Goal: Information Seeking & Learning: Learn about a topic

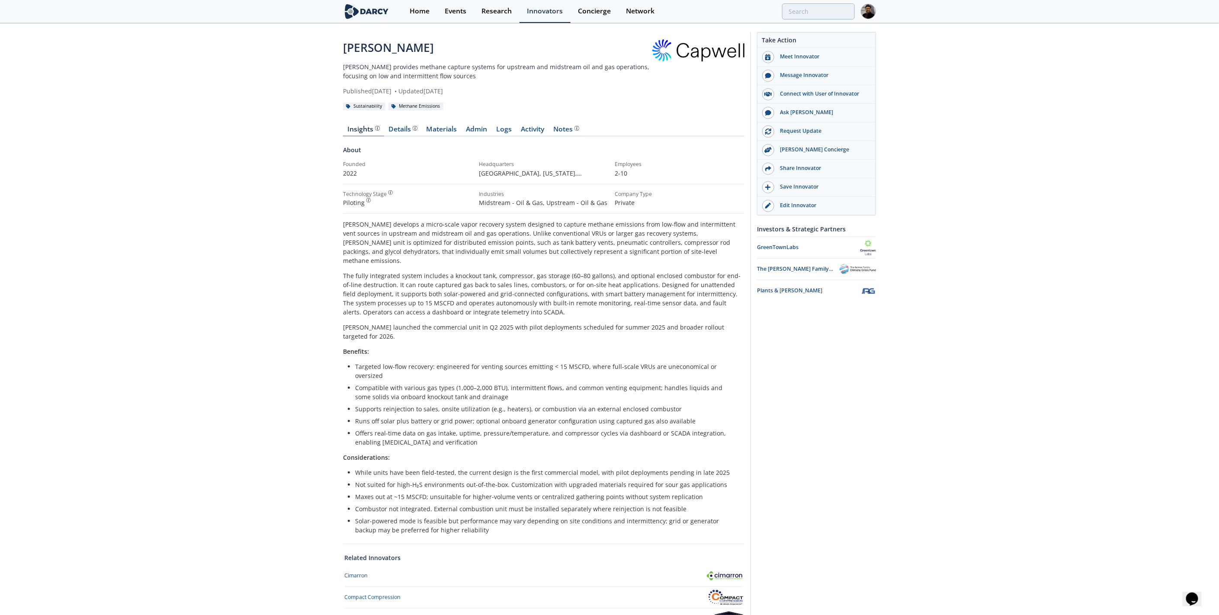
click at [286, 269] on div "Capwell Capwell provides methane capture systems for upstream and midstream oil…" at bounding box center [609, 355] width 1219 height 662
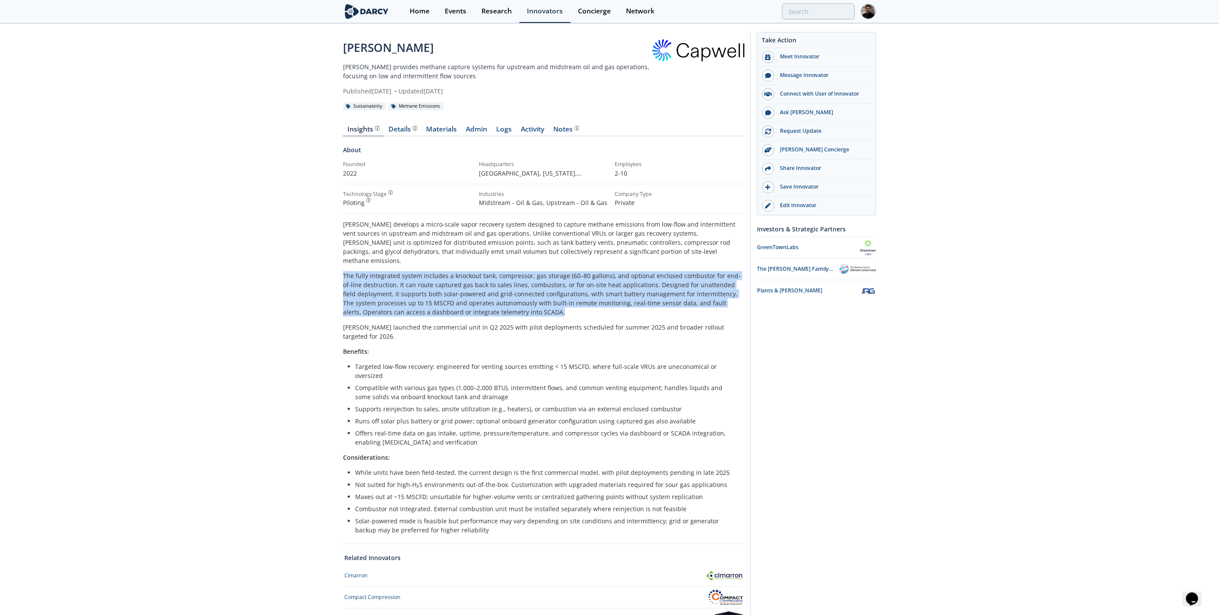
drag, startPoint x: 547, startPoint y: 303, endPoint x: 336, endPoint y: 263, distance: 214.7
click at [336, 263] on div "Capwell Capwell provides methane capture systems for upstream and midstream oil…" at bounding box center [609, 355] width 1219 height 662
copy p "The fully integrated system includes a knockout tank, compressor, gas storage (…"
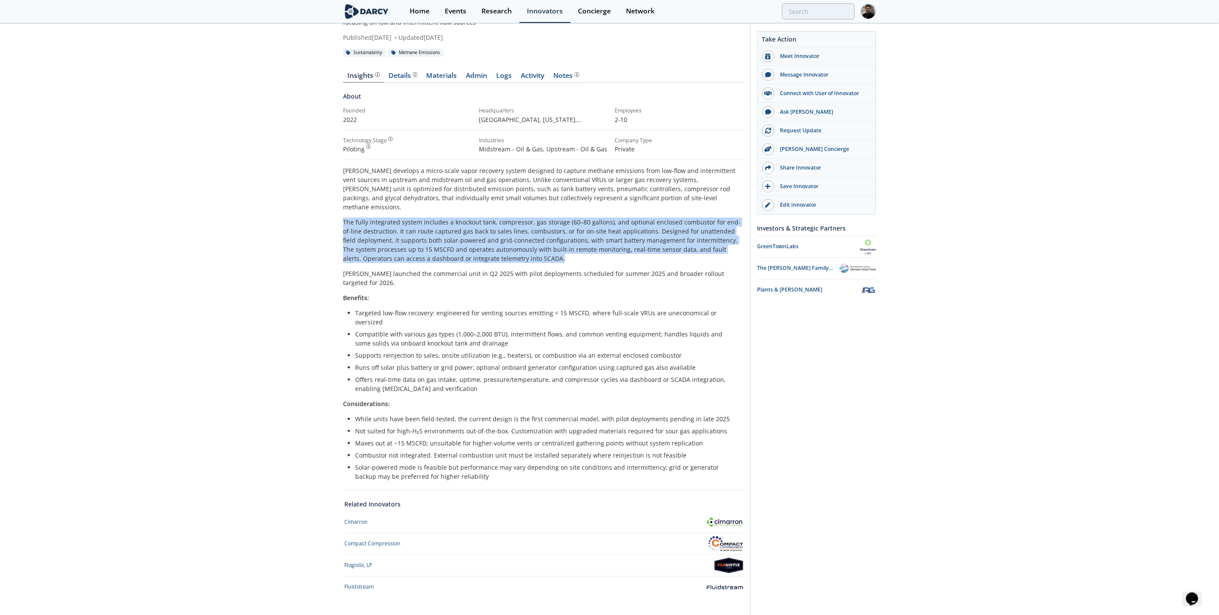
scroll to position [63, 0]
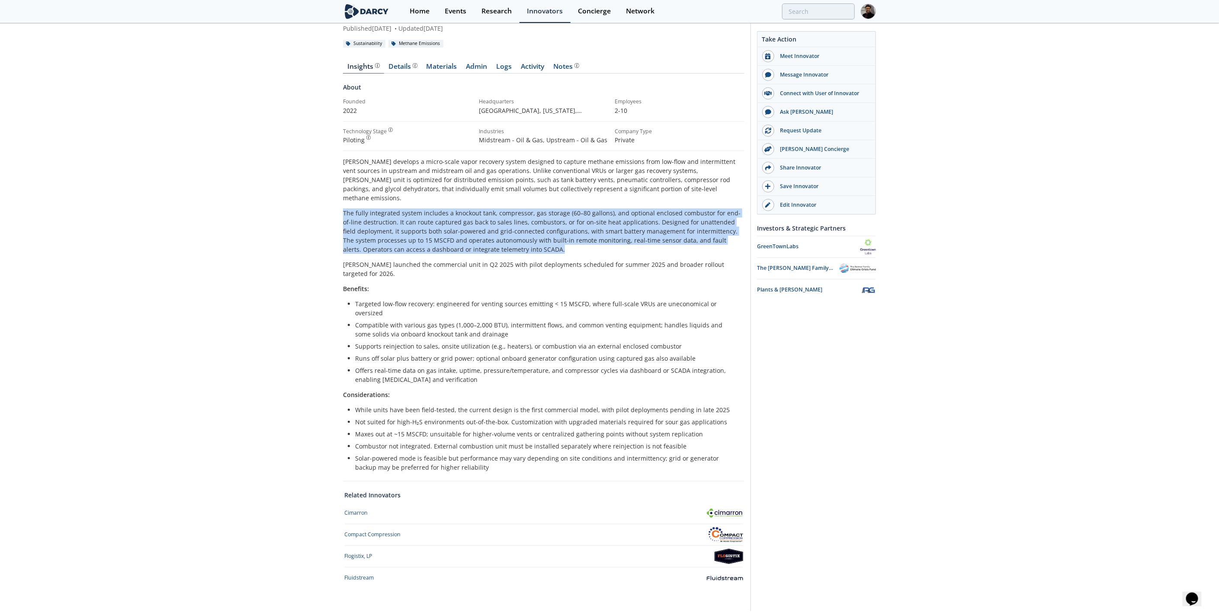
click at [397, 70] on div "Details" at bounding box center [403, 66] width 29 height 7
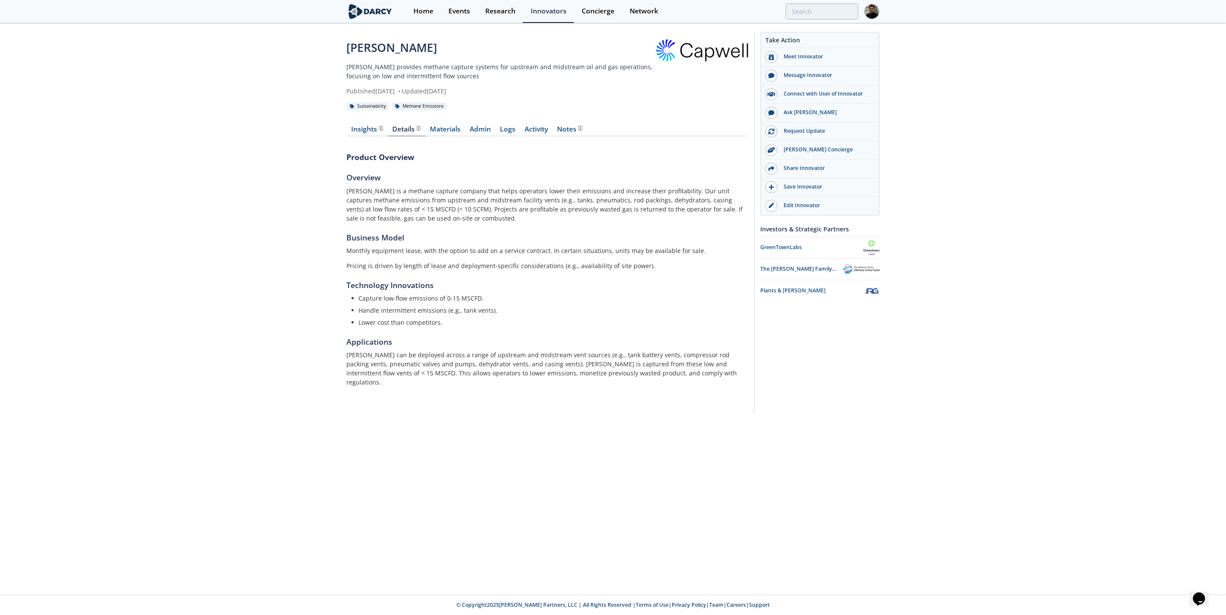
click at [446, 128] on link "Materials" at bounding box center [446, 131] width 40 height 10
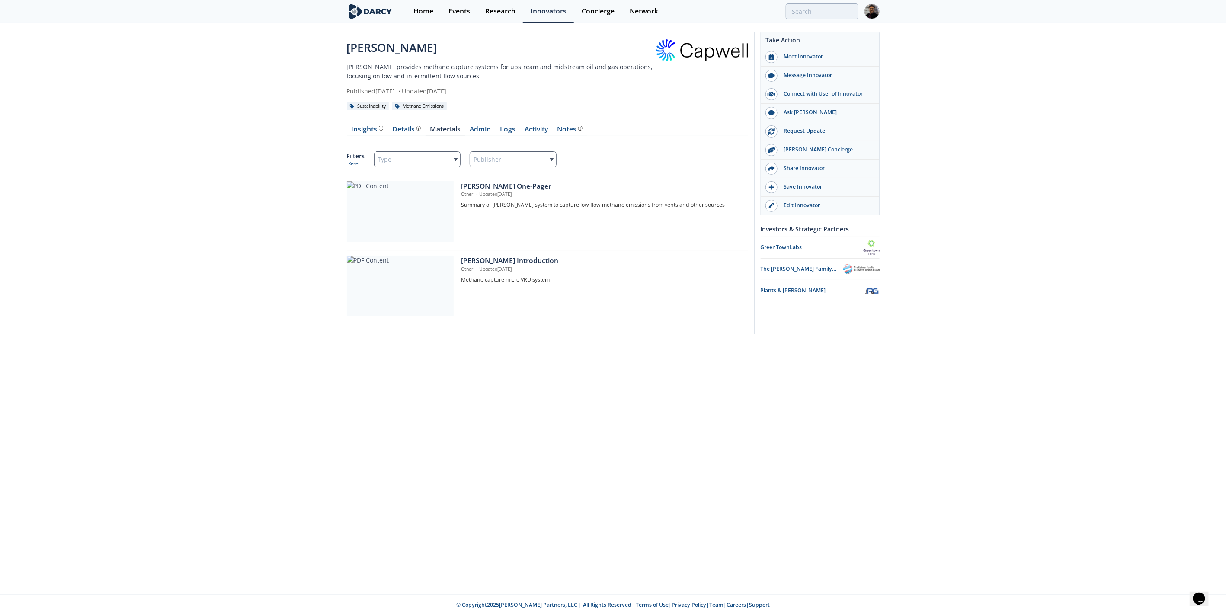
click at [367, 131] on div "Insights" at bounding box center [367, 129] width 32 height 7
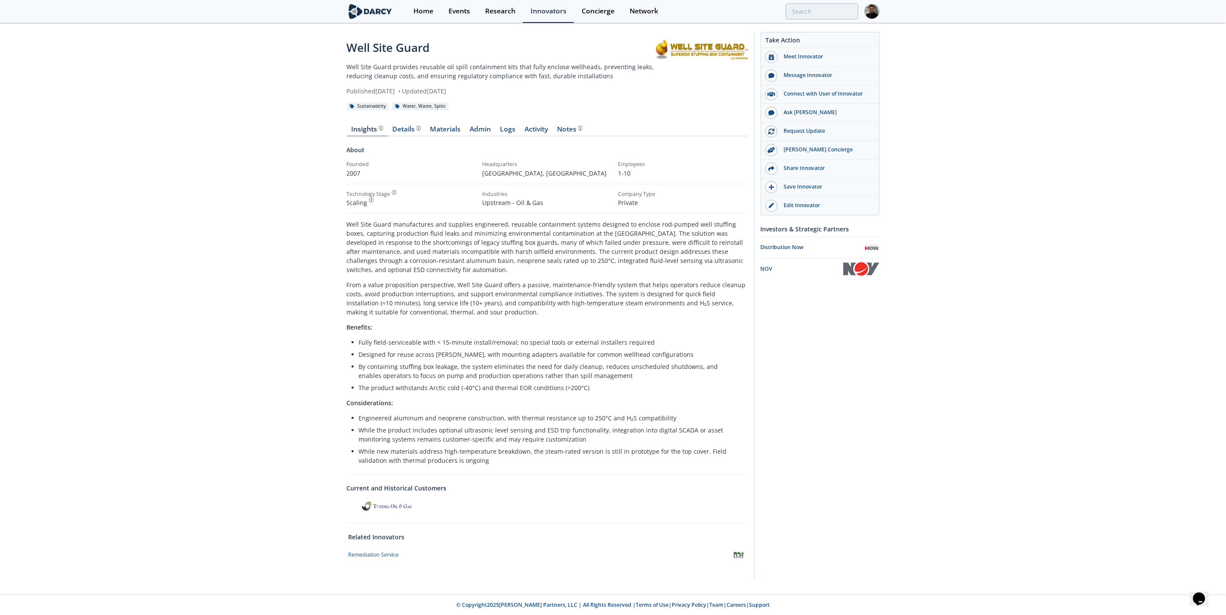
click at [400, 128] on div "Details" at bounding box center [406, 129] width 29 height 7
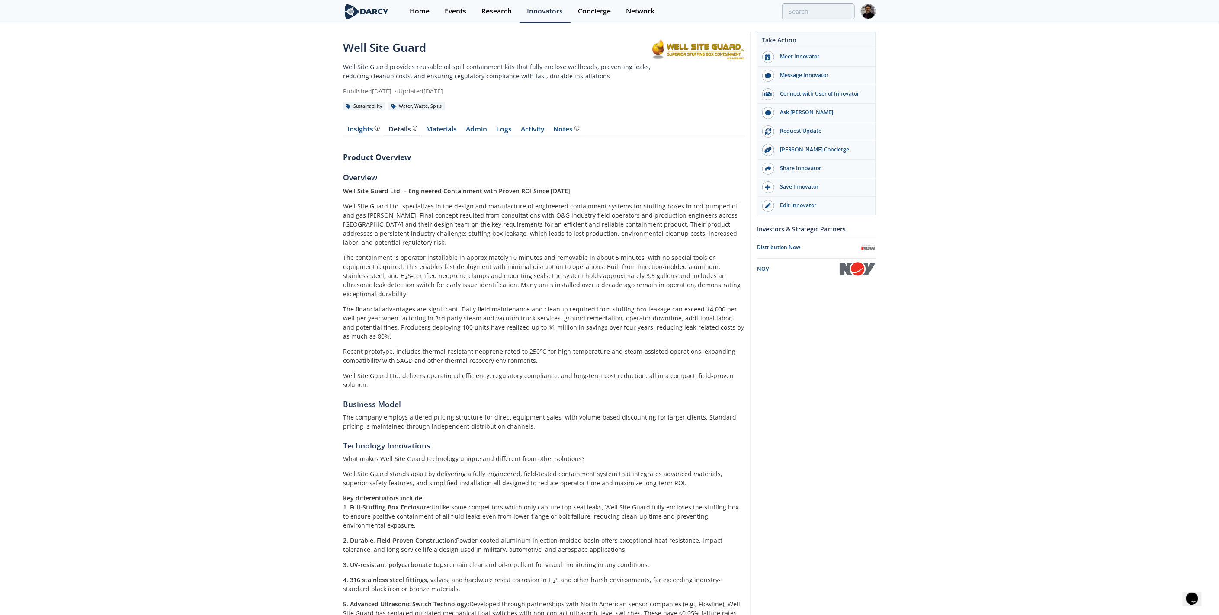
click at [354, 132] on div "Insights" at bounding box center [364, 129] width 32 height 7
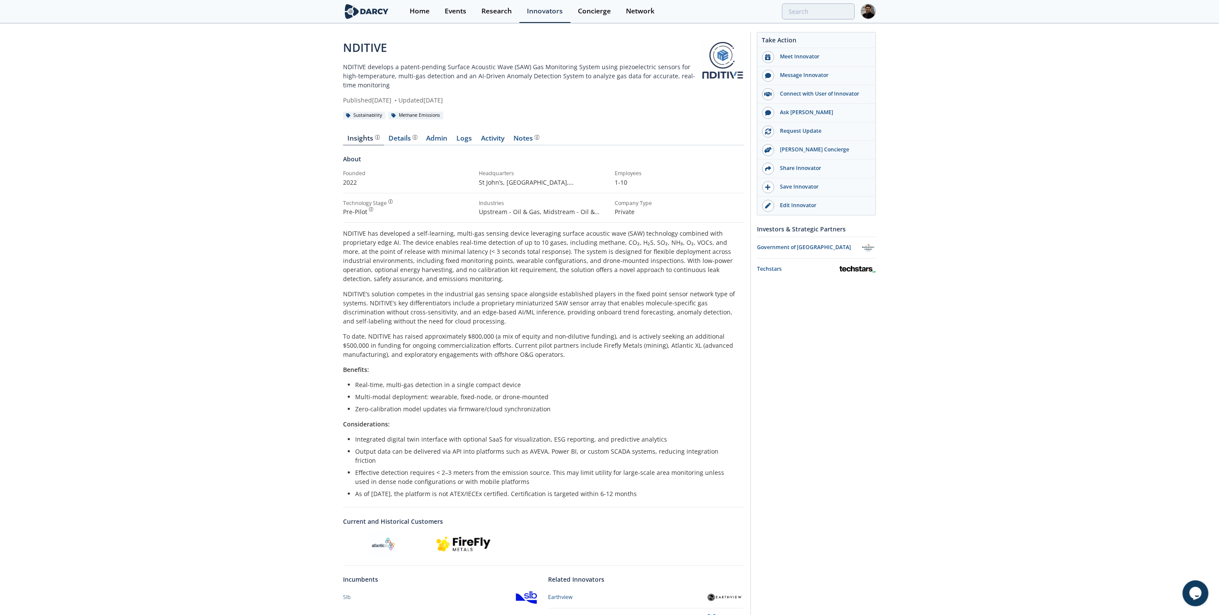
click at [392, 144] on link "Details" at bounding box center [403, 140] width 38 height 10
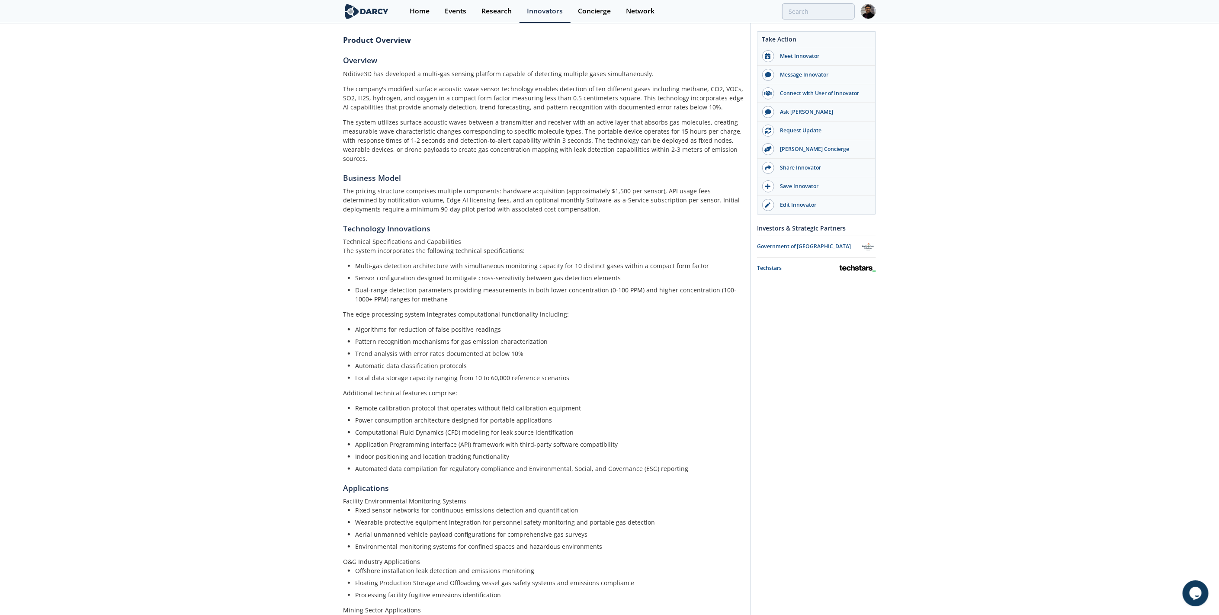
scroll to position [78, 0]
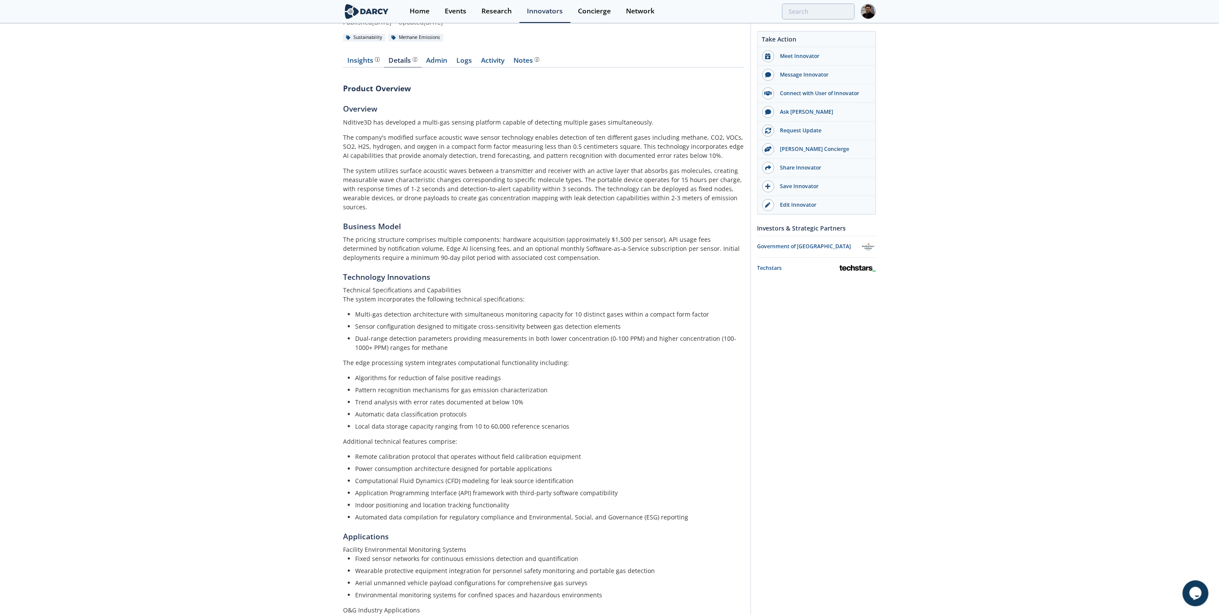
click at [369, 63] on div "Insights" at bounding box center [364, 60] width 32 height 7
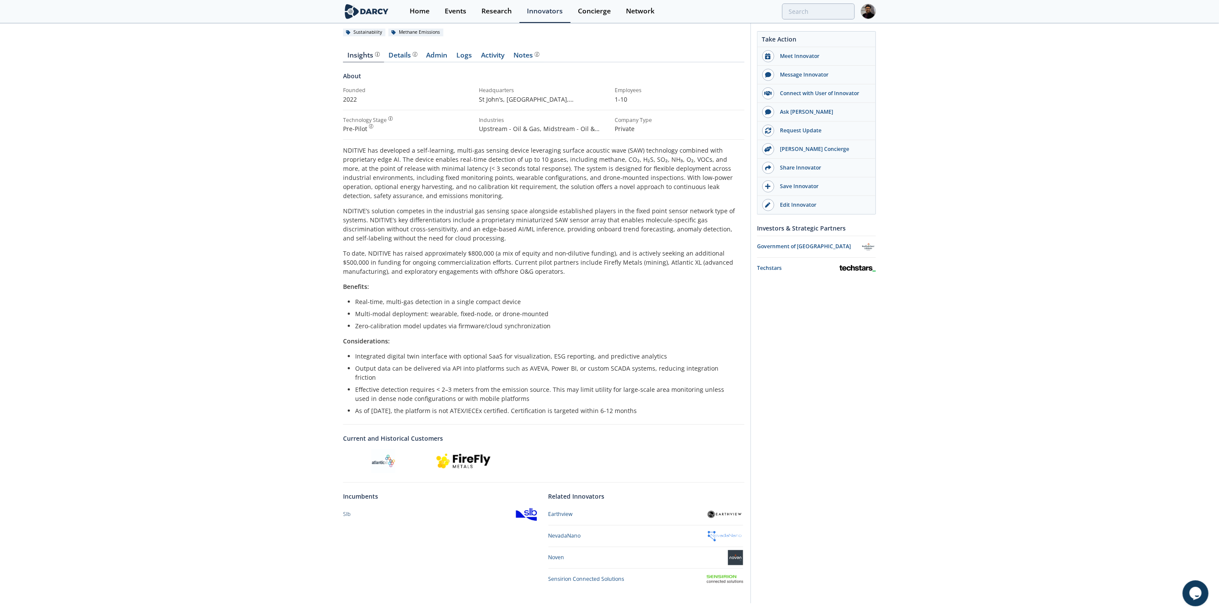
scroll to position [94, 0]
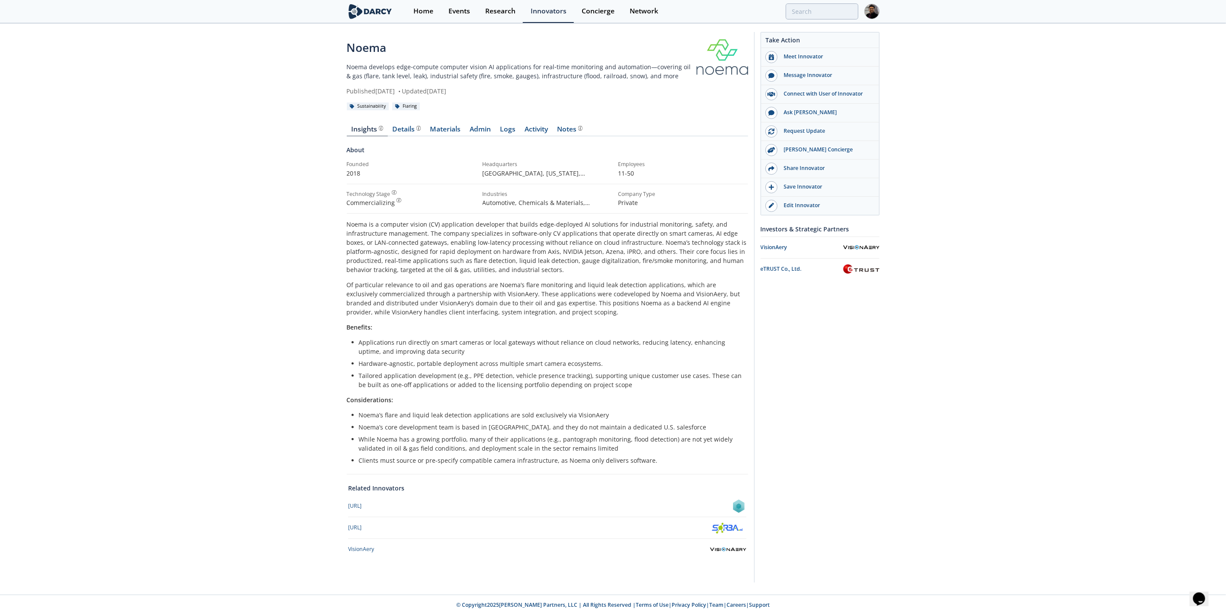
click at [405, 130] on div "Details" at bounding box center [406, 129] width 29 height 7
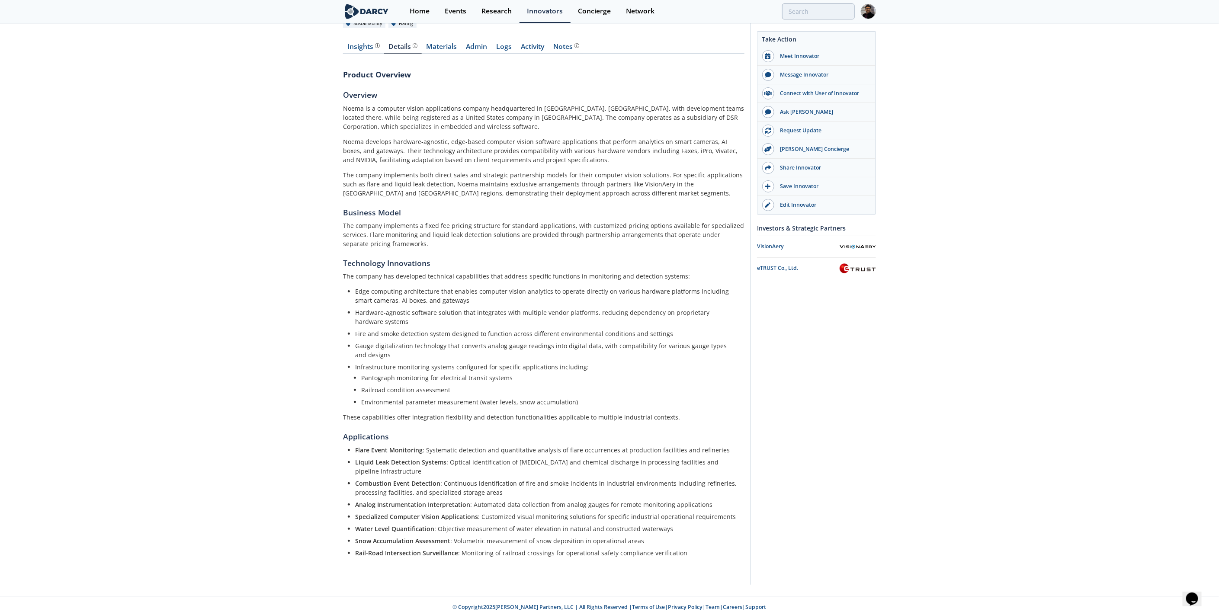
scroll to position [84, 0]
click at [353, 39] on div "Insights Details Materials Admin Logs Activity Notes Product Overview Overview …" at bounding box center [543, 305] width 401 height 550
click at [357, 45] on div "Insights" at bounding box center [364, 45] width 32 height 7
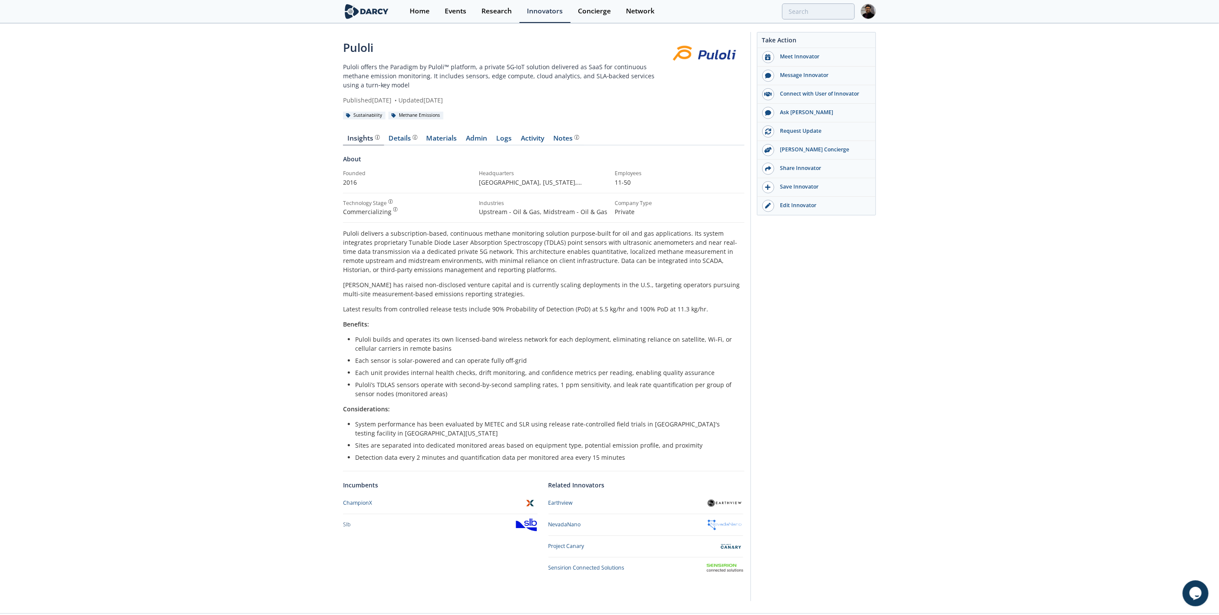
click at [401, 135] on div "Details" at bounding box center [403, 138] width 29 height 7
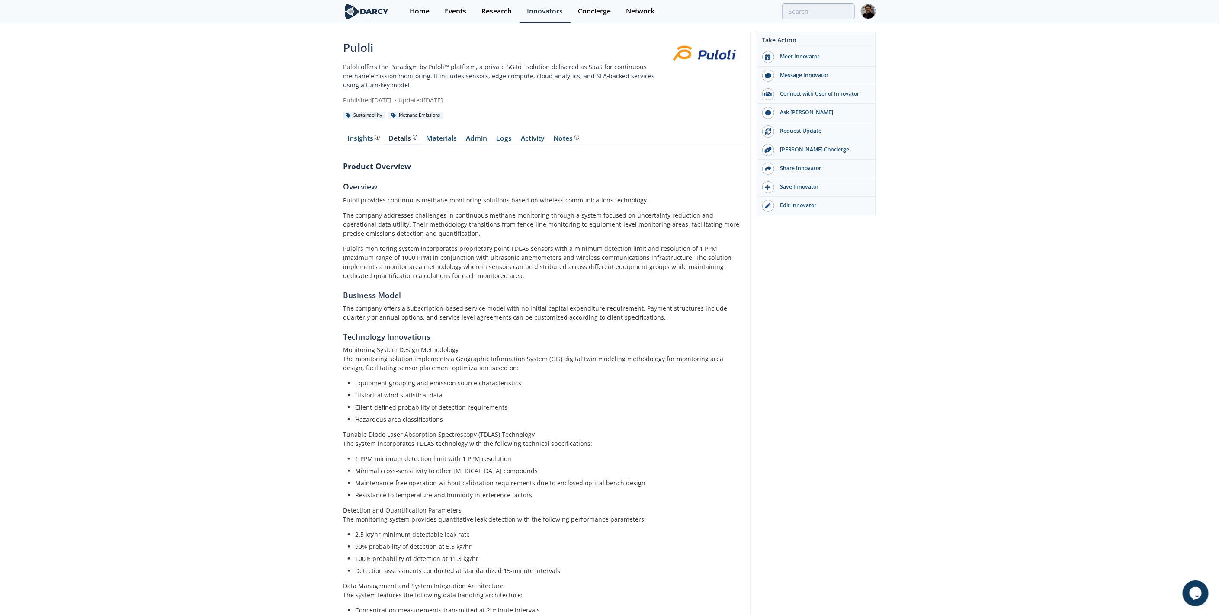
click at [370, 140] on div "Insights" at bounding box center [364, 138] width 32 height 7
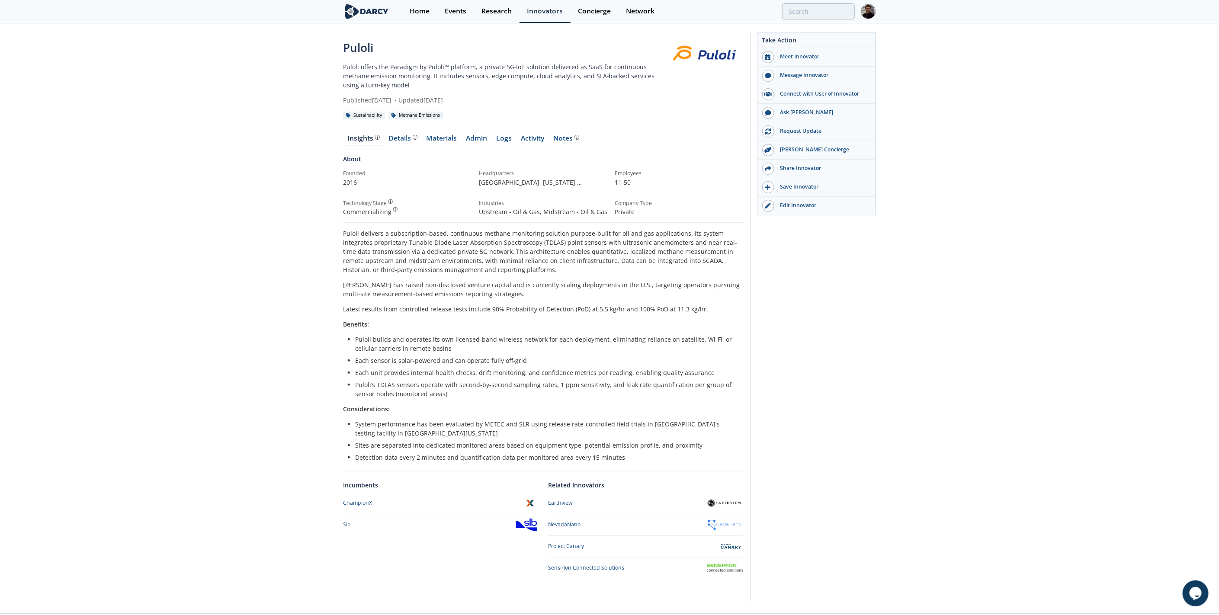
click at [398, 138] on div "Details" at bounding box center [403, 138] width 29 height 7
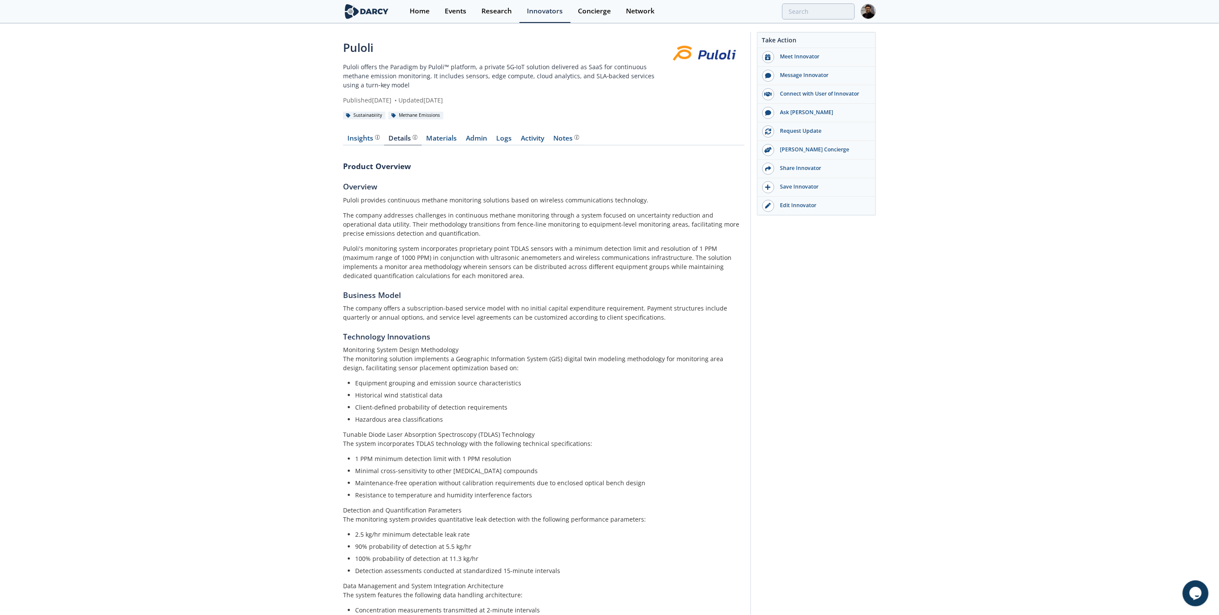
click at [363, 138] on div "Insights" at bounding box center [364, 138] width 32 height 7
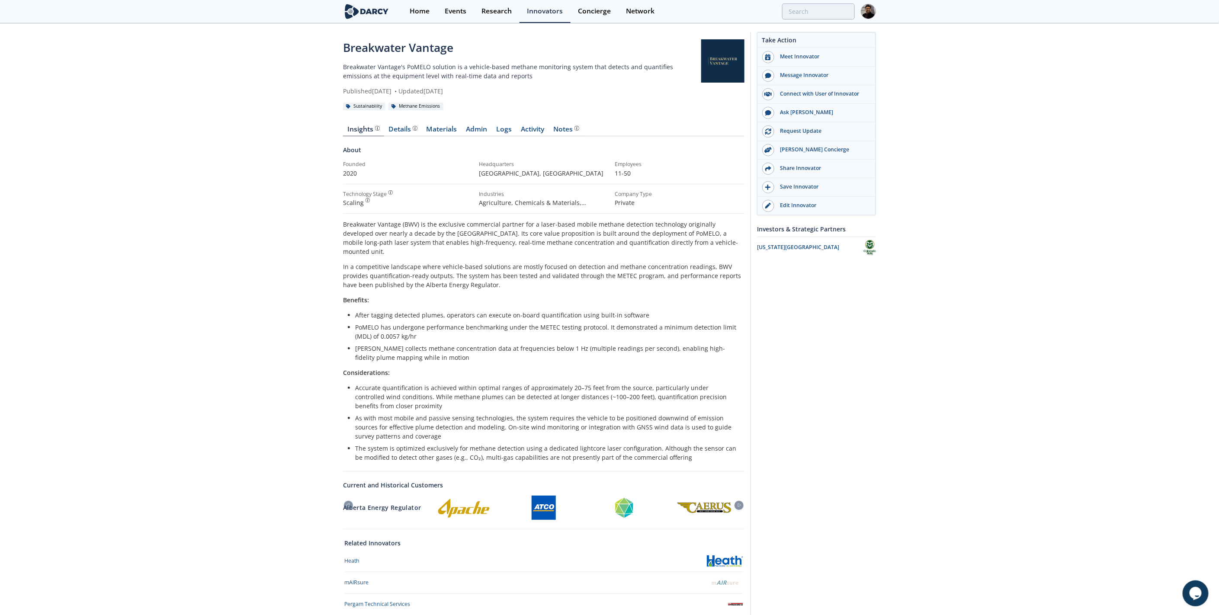
click at [403, 128] on div "Details" at bounding box center [403, 129] width 29 height 7
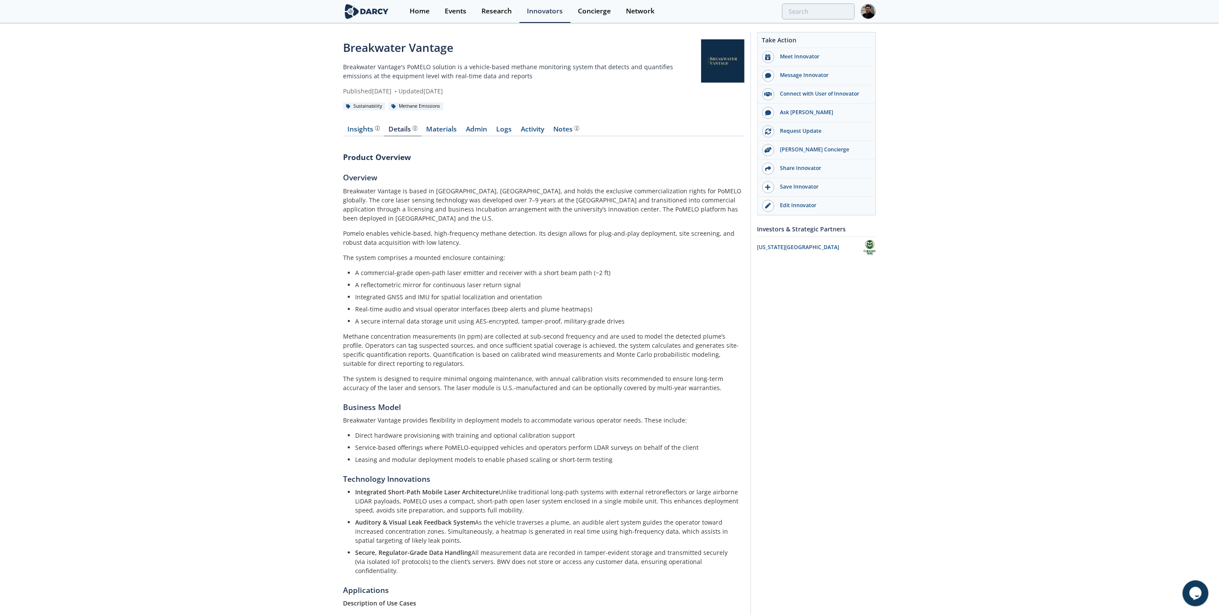
click at [362, 133] on div "Insights" at bounding box center [364, 129] width 32 height 7
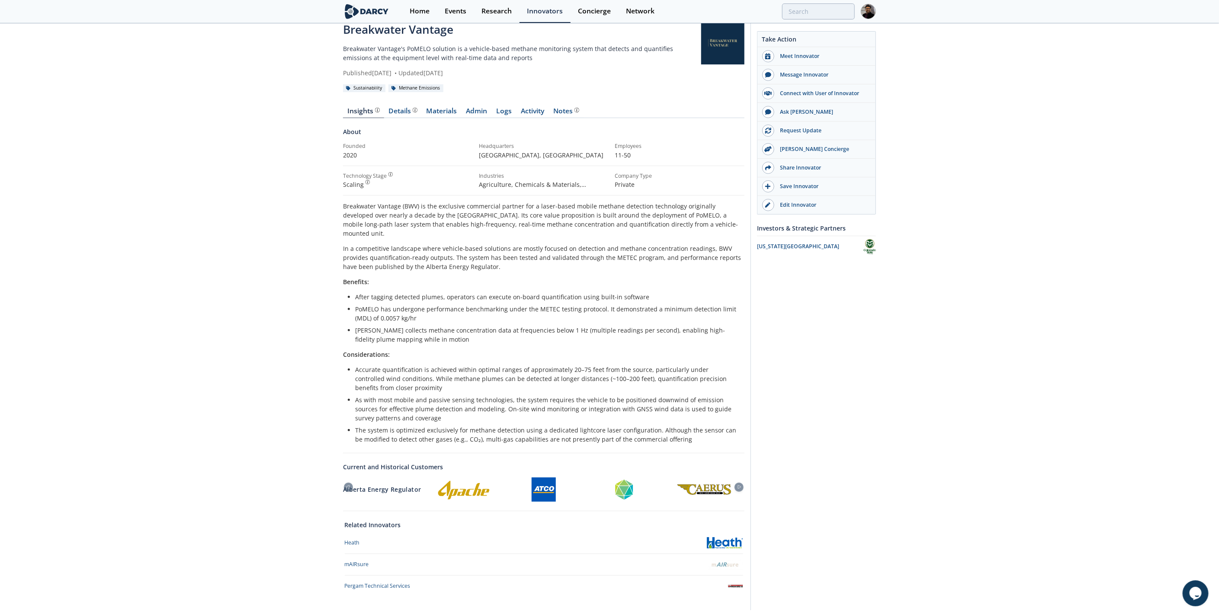
scroll to position [35, 0]
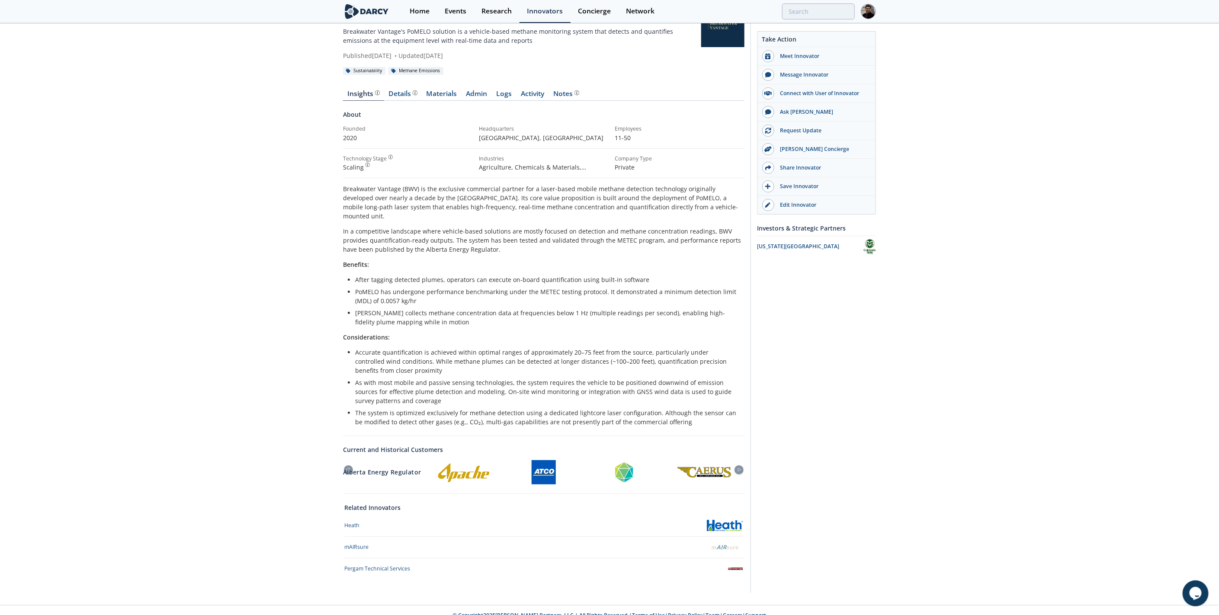
click at [444, 98] on link "Materials" at bounding box center [442, 95] width 40 height 10
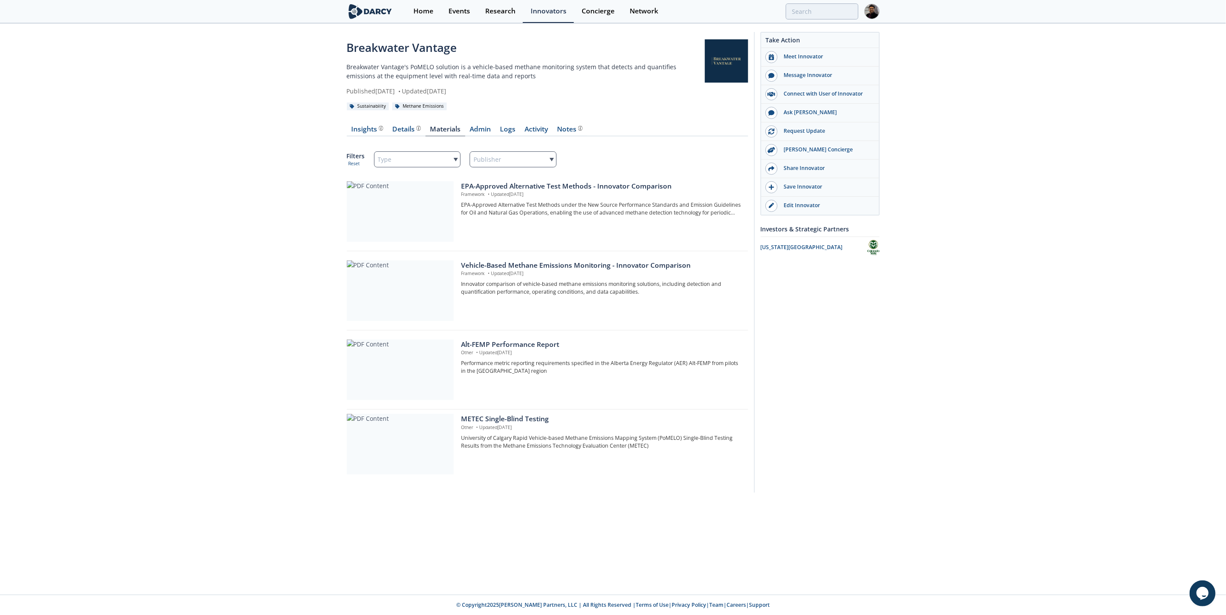
click at [366, 127] on div "Insights" at bounding box center [367, 129] width 32 height 7
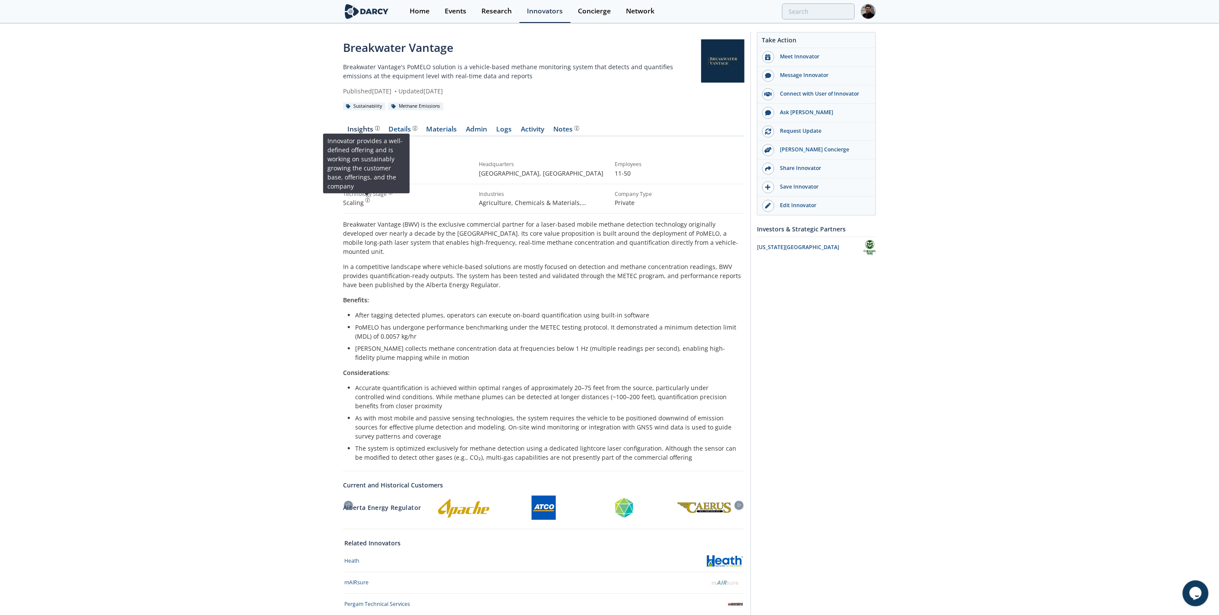
click at [367, 200] on img at bounding box center [367, 200] width 5 height 5
click at [456, 131] on link "Materials" at bounding box center [442, 131] width 40 height 10
